Goal: Task Accomplishment & Management: Manage account settings

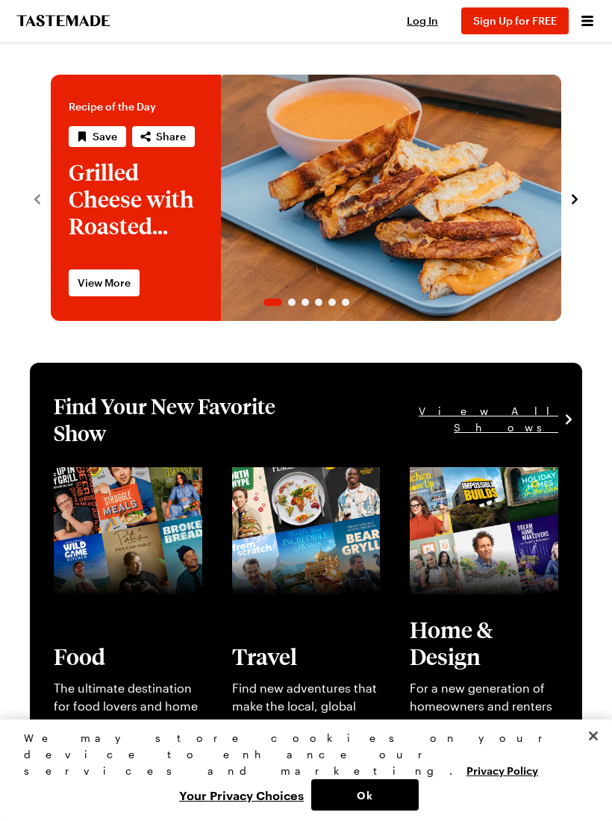
click at [438, 28] on button "Log In" at bounding box center [423, 20] width 60 height 15
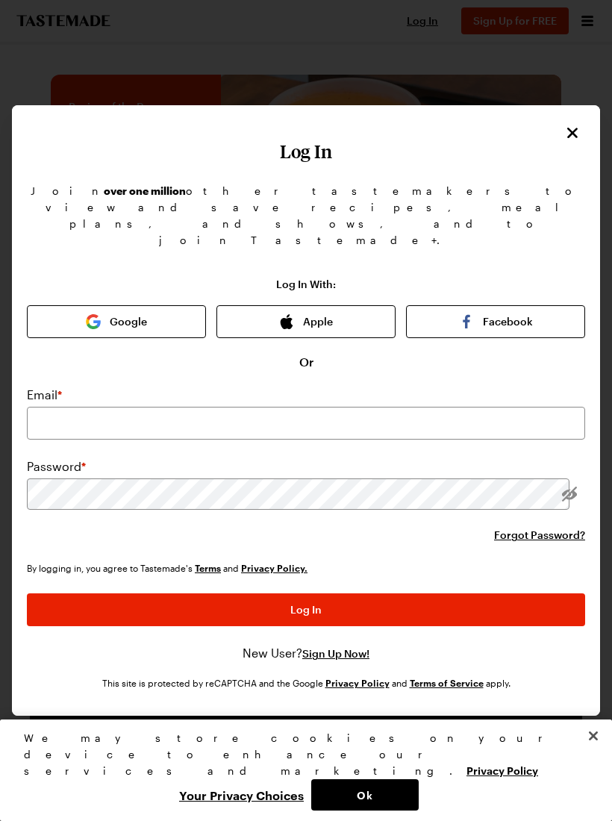
click at [355, 594] on button "Log In" at bounding box center [306, 610] width 559 height 33
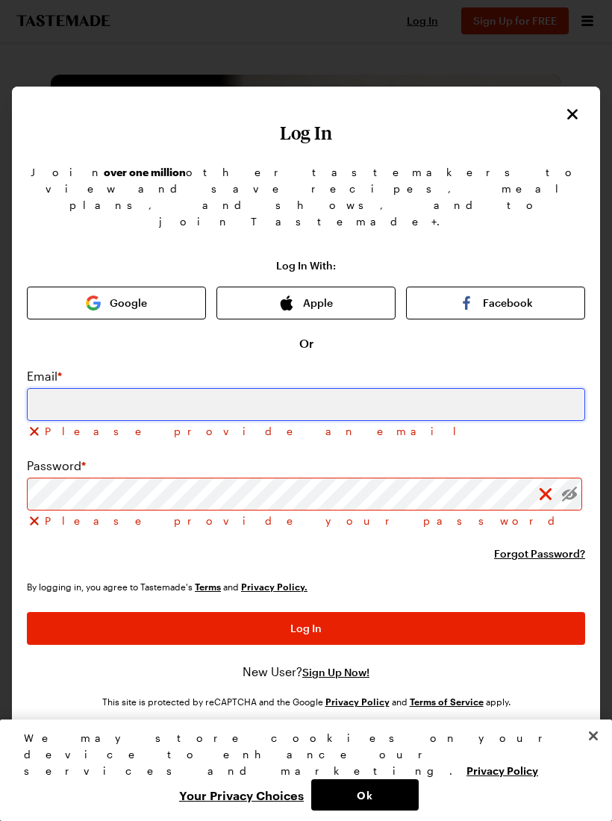
type input "[EMAIL_ADDRESS][DOMAIN_NAME]"
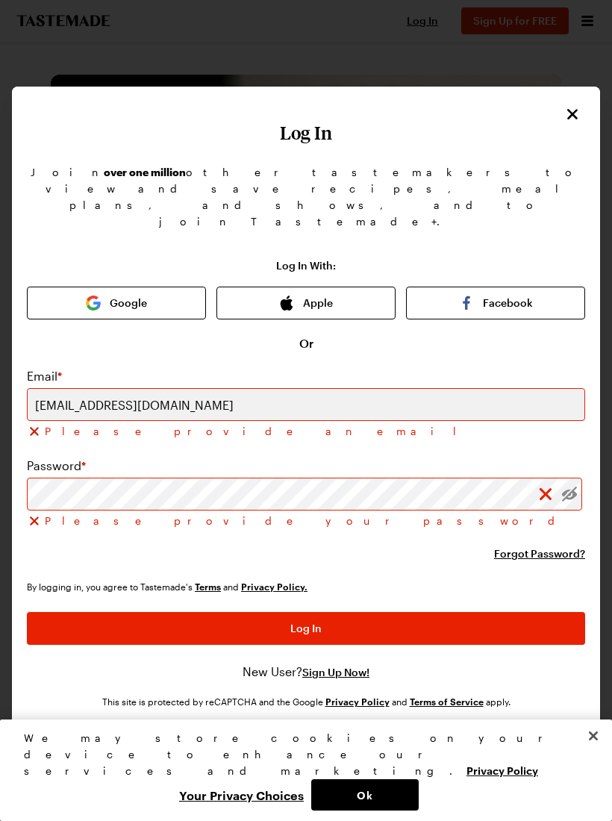
click at [306, 612] on button "Log In" at bounding box center [306, 628] width 559 height 33
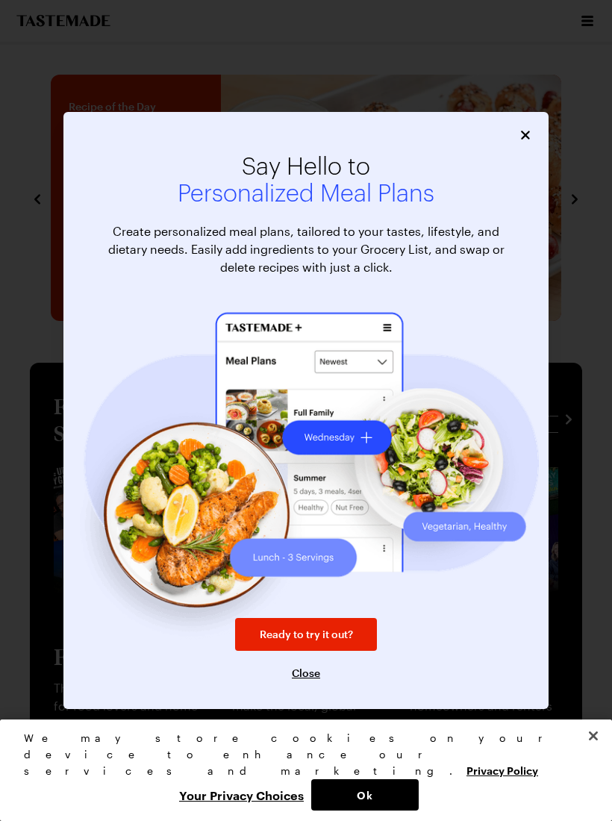
click at [527, 141] on icon "Close" at bounding box center [525, 135] width 15 height 15
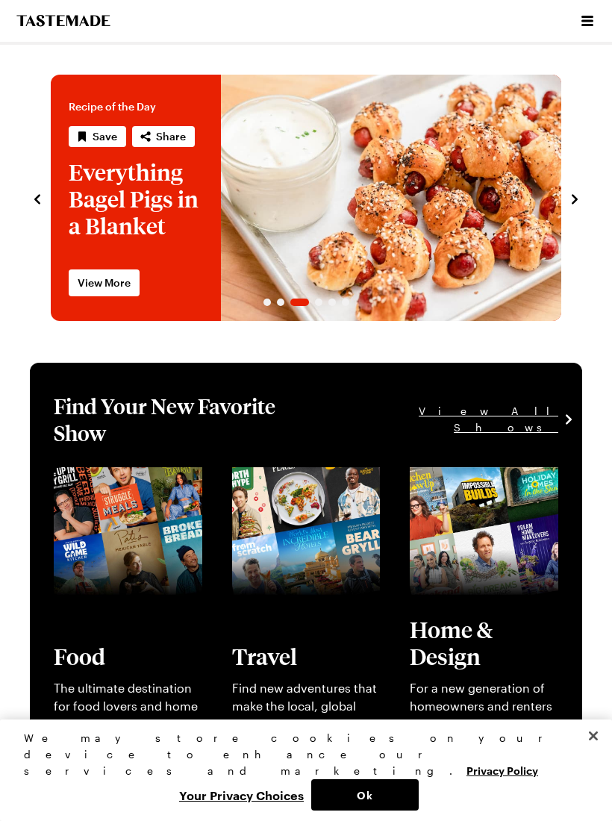
click at [390, 799] on button "Ok" at bounding box center [365, 795] width 108 height 31
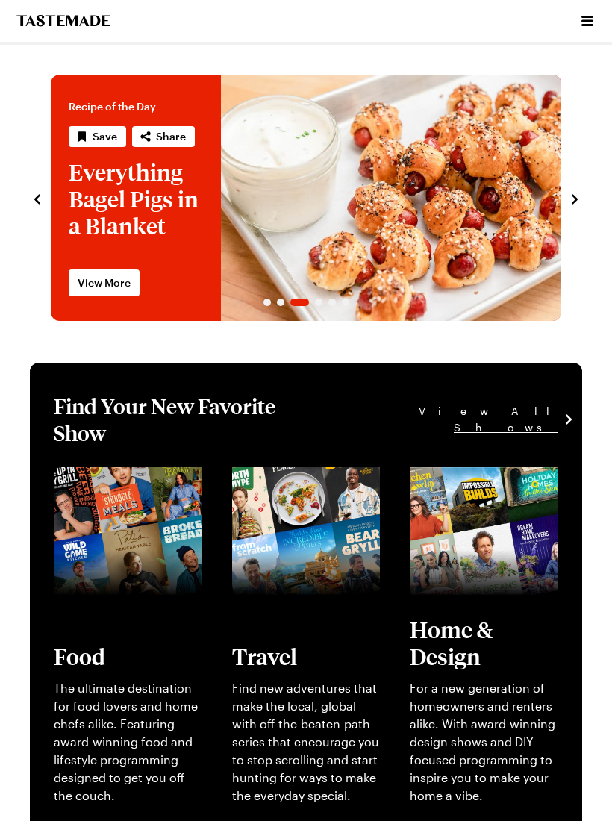
click at [594, 13] on icon "Open menu" at bounding box center [588, 21] width 18 height 18
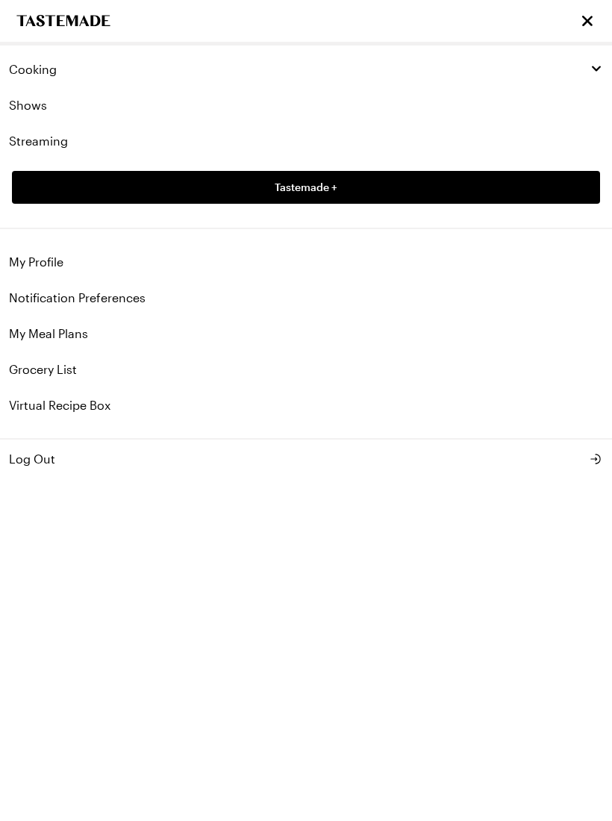
click at [123, 403] on link "Virtual Recipe Box" at bounding box center [306, 406] width 612 height 36
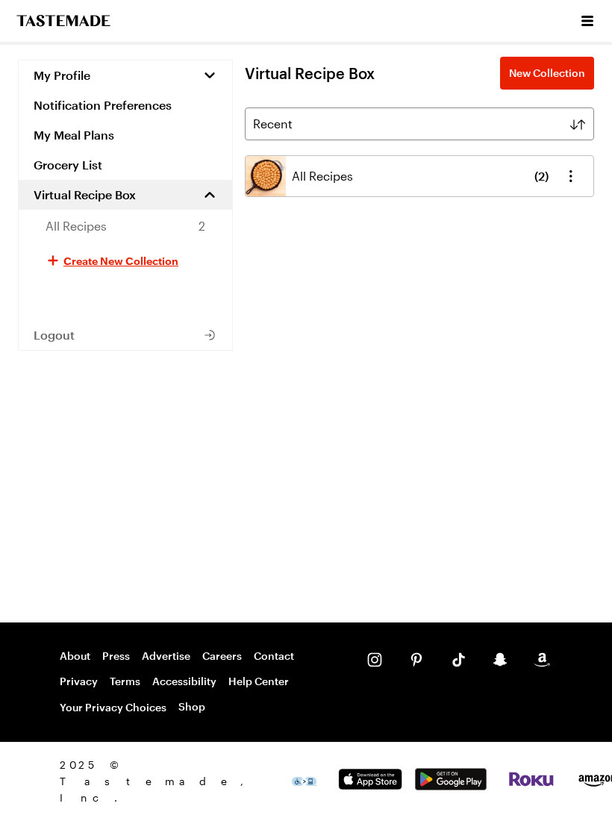
click at [547, 176] on span "( 2 )" at bounding box center [542, 176] width 14 height 18
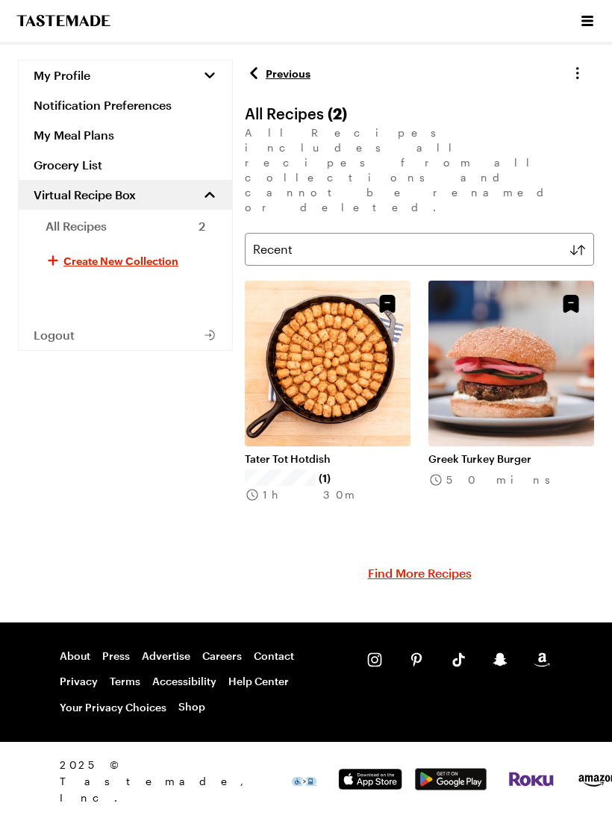
click at [523, 453] on link "Greek Turkey Burger" at bounding box center [512, 459] width 166 height 13
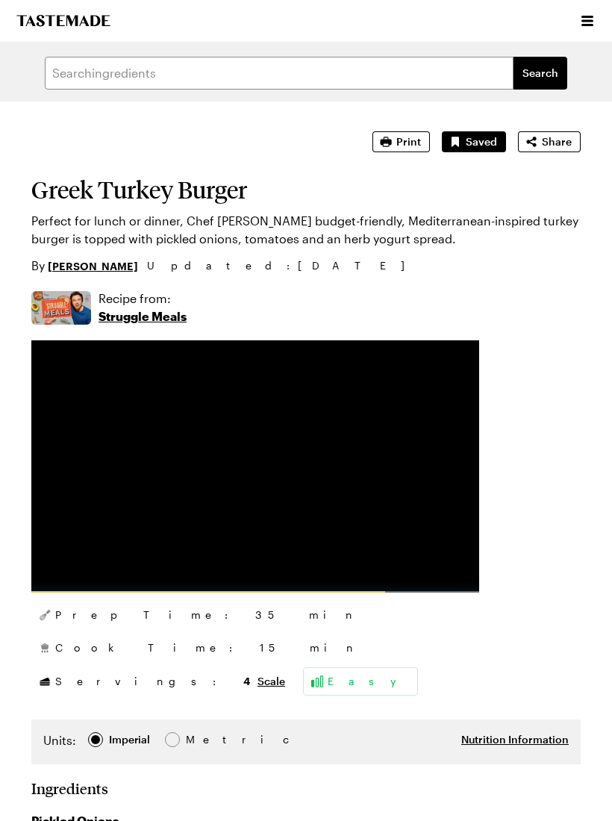
type textarea "x"
